Goal: Transaction & Acquisition: Purchase product/service

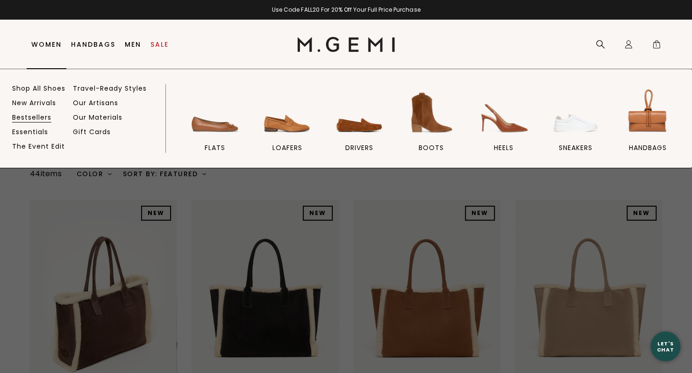
click at [44, 115] on link "Bestsellers" at bounding box center [31, 117] width 39 height 8
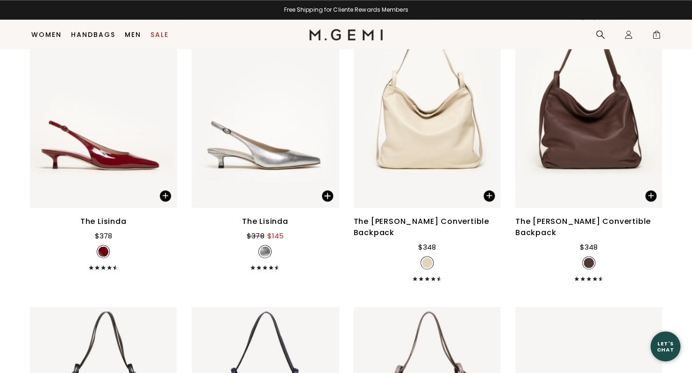
scroll to position [2741, 0]
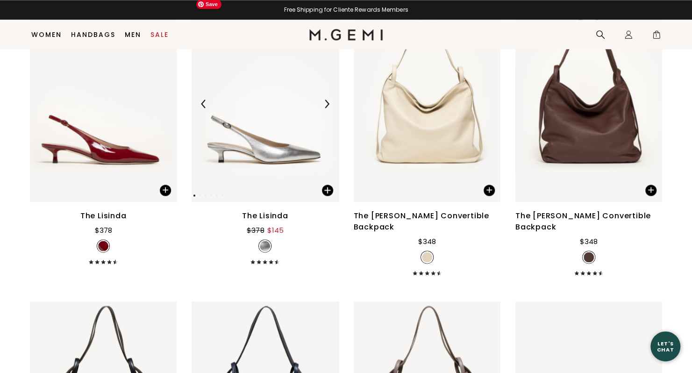
click at [297, 139] on img at bounding box center [265, 104] width 147 height 196
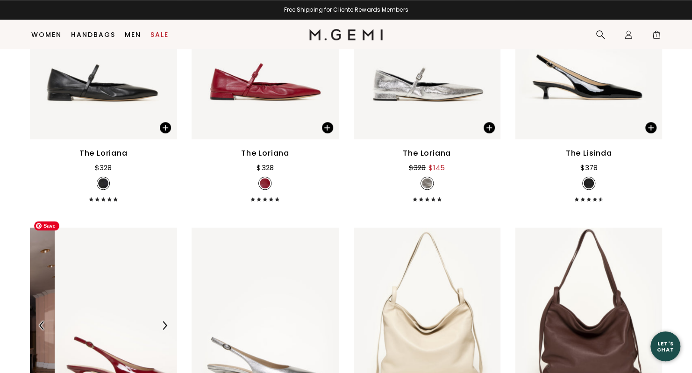
scroll to position [2506, 0]
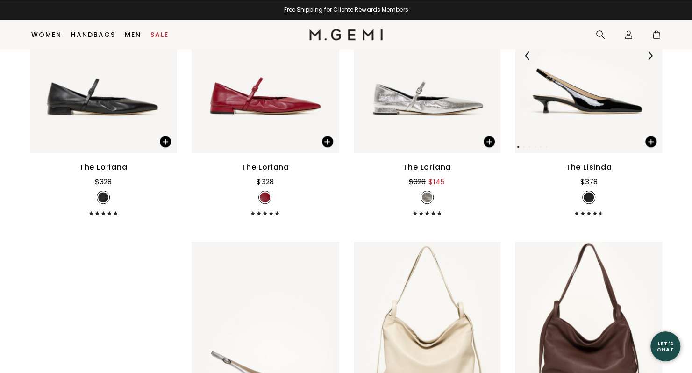
click at [614, 94] on img at bounding box center [588, 55] width 147 height 196
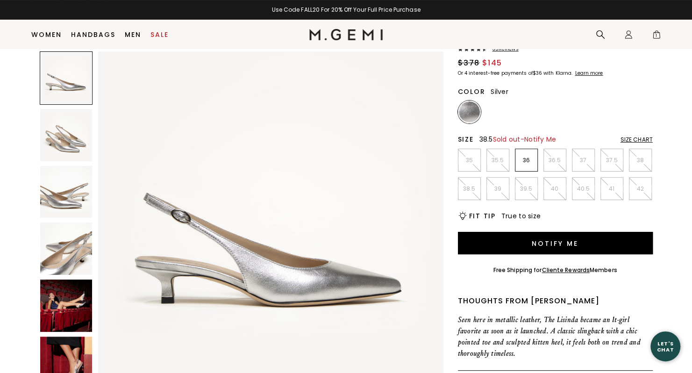
scroll to position [75, 0]
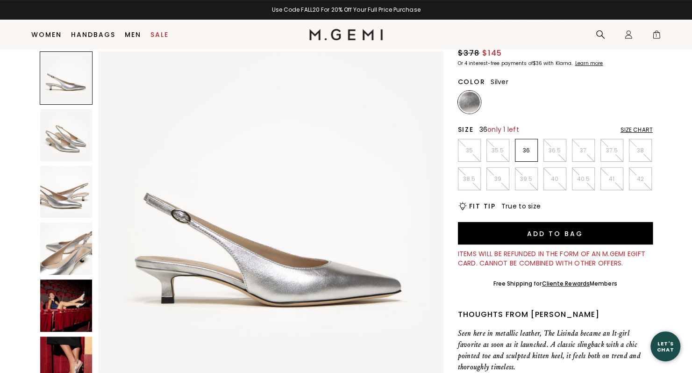
click at [525, 154] on li "36" at bounding box center [526, 150] width 23 height 23
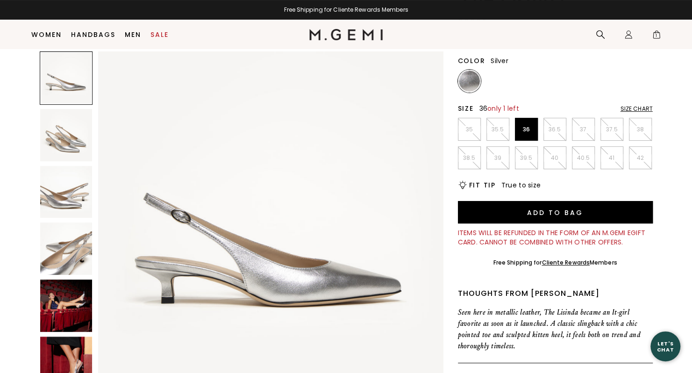
scroll to position [0, 0]
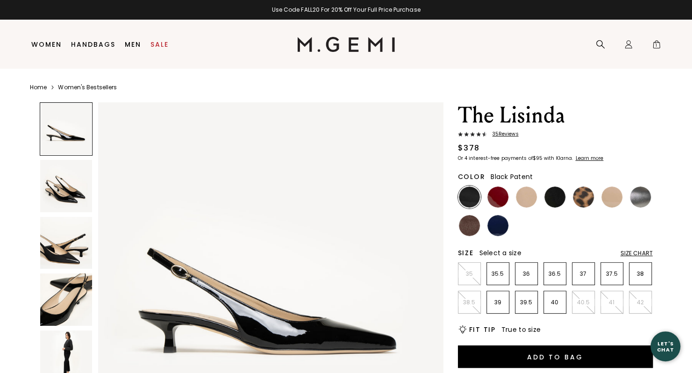
click at [645, 145] on div "$378" at bounding box center [555, 148] width 195 height 11
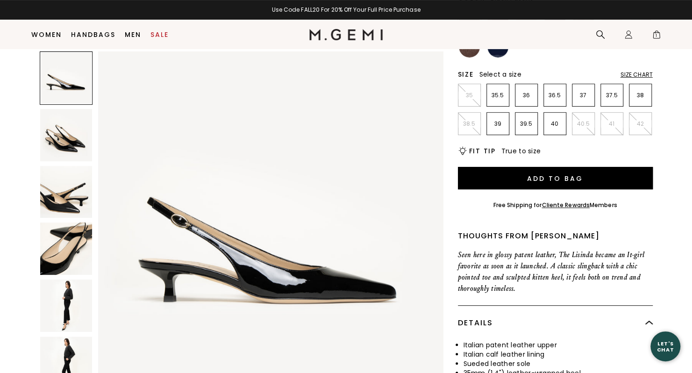
scroll to position [159, 0]
click at [639, 75] on div "Size Chart" at bounding box center [637, 74] width 32 height 7
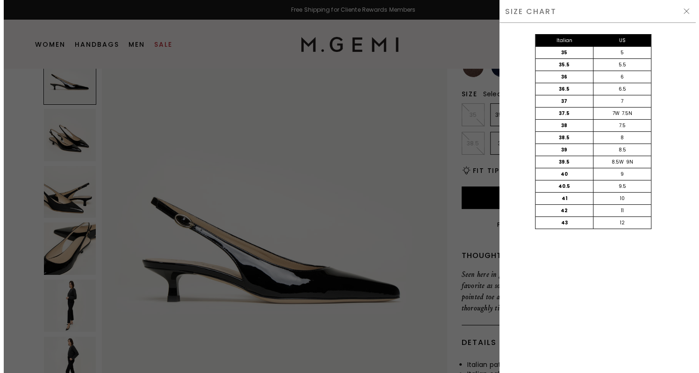
scroll to position [0, 0]
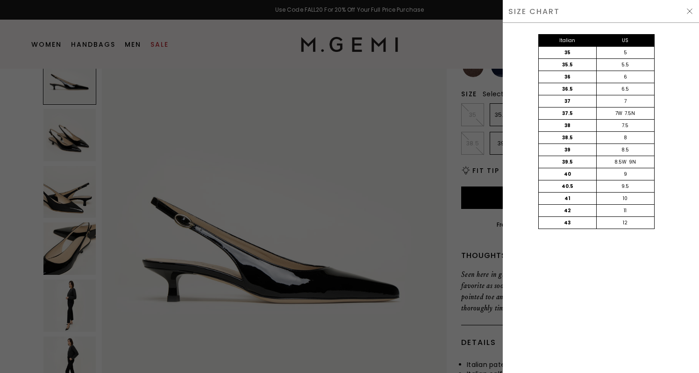
click at [393, 203] on div at bounding box center [349, 186] width 699 height 373
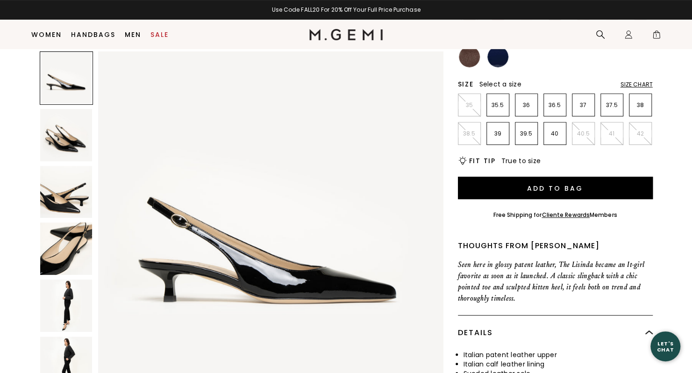
scroll to position [139, 0]
